Goal: Task Accomplishment & Management: Complete application form

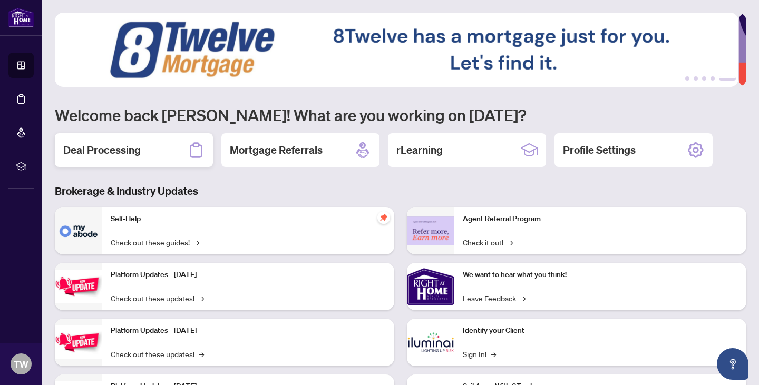
click at [107, 153] on h2 "Deal Processing" at bounding box center [102, 150] width 78 height 15
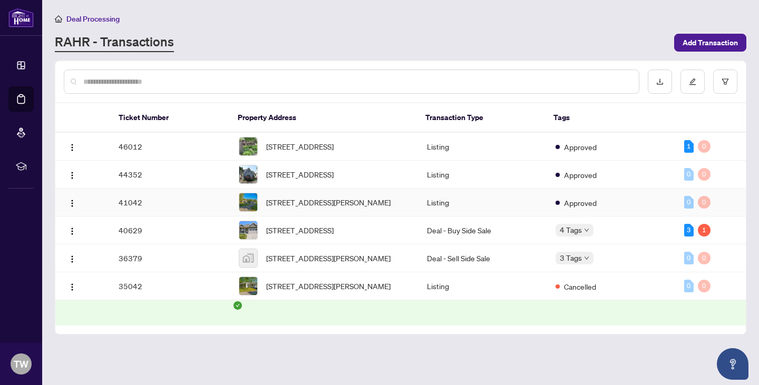
click at [167, 208] on td "41042" at bounding box center [170, 203] width 120 height 28
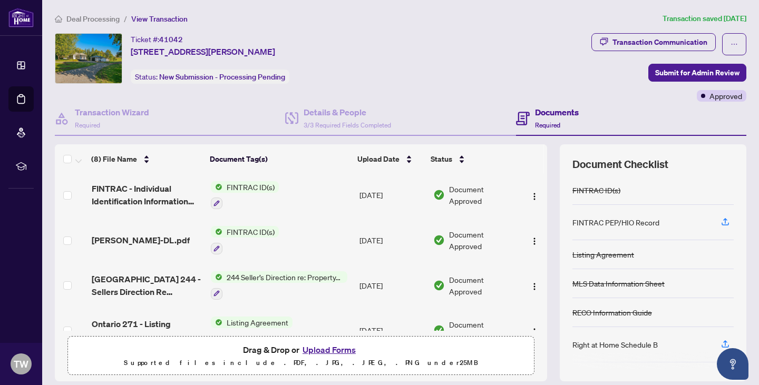
scroll to position [95, 0]
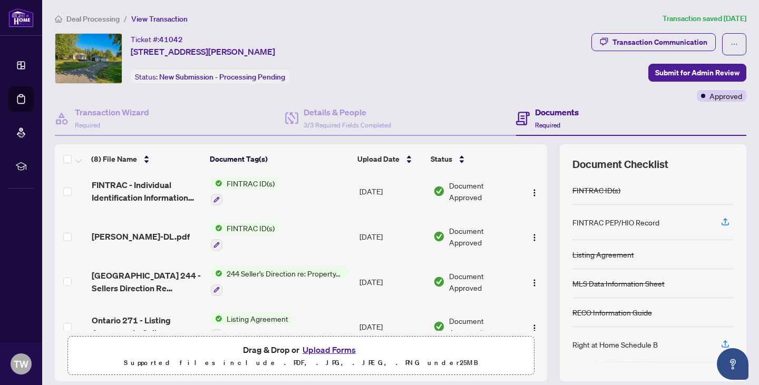
click at [314, 347] on button "Upload Forms" at bounding box center [330, 350] width 60 height 14
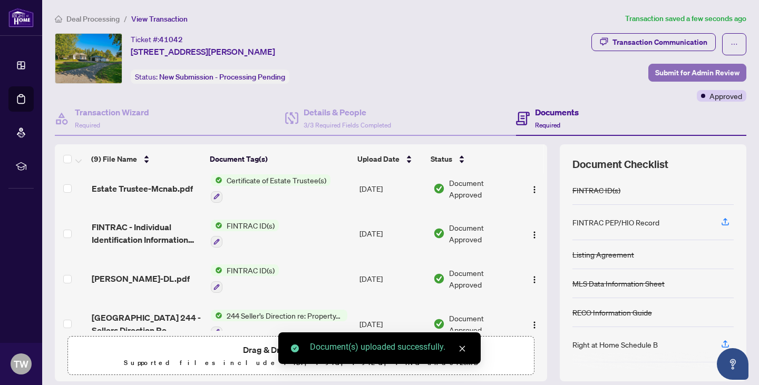
click at [699, 69] on span "Submit for Admin Review" at bounding box center [697, 72] width 84 height 17
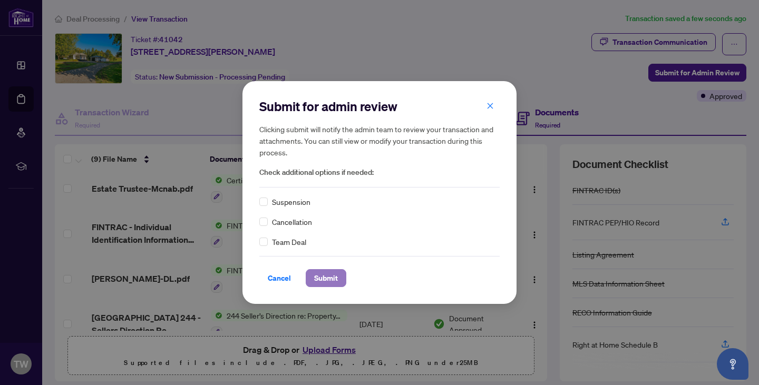
click at [324, 277] on span "Submit" at bounding box center [326, 278] width 24 height 17
